Goal: Communication & Community: Answer question/provide support

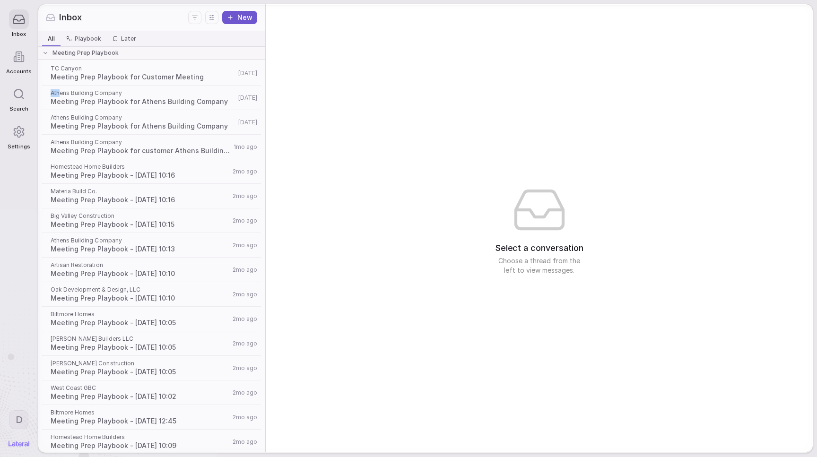
click at [61, 89] on div "Athens Building Company Meeting Prep Playbook for Athens Building Company [DATE]" at bounding box center [151, 98] width 223 height 25
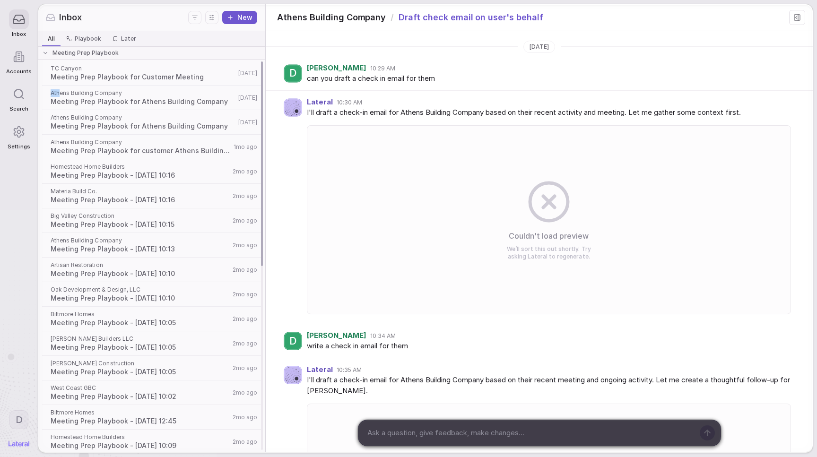
click at [27, 139] on div at bounding box center [19, 132] width 20 height 20
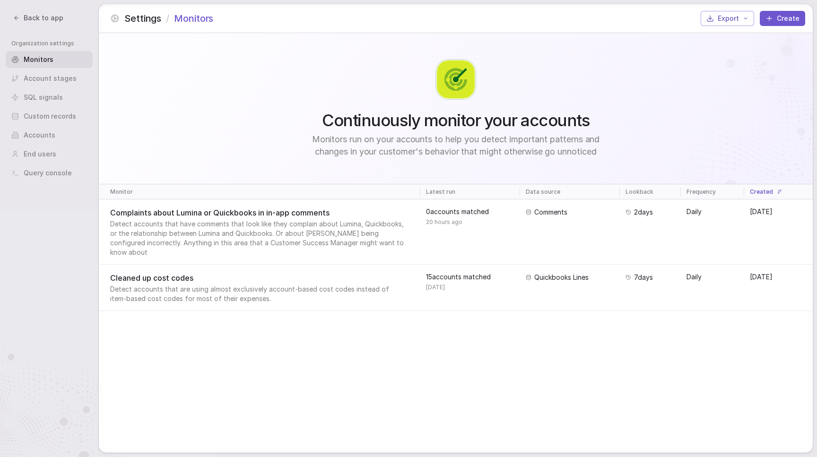
click at [38, 20] on span "Back to app" at bounding box center [44, 17] width 40 height 9
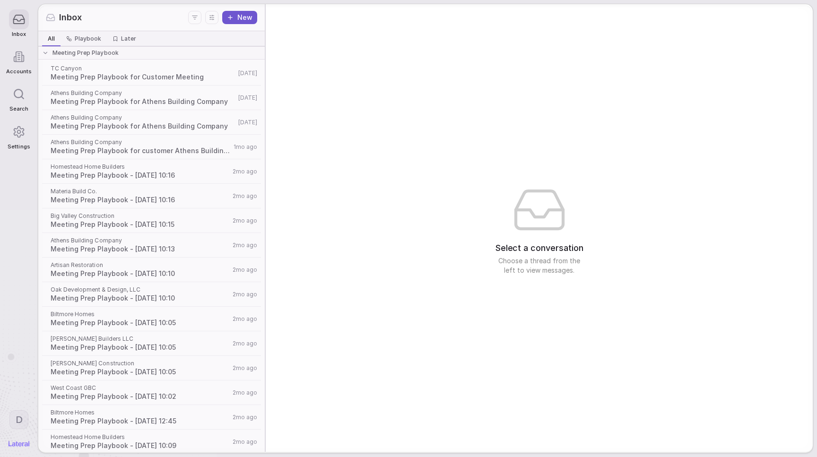
click at [28, 410] on div "D" at bounding box center [19, 425] width 21 height 44
click at [12, 419] on html "Inbox Accounts Search Settings D Inbox New All All Playbook Playbook Later Late…" at bounding box center [408, 228] width 817 height 457
click at [44, 401] on div "Log out" at bounding box center [55, 395] width 93 height 15
